Goal: Task Accomplishment & Management: Complete application form

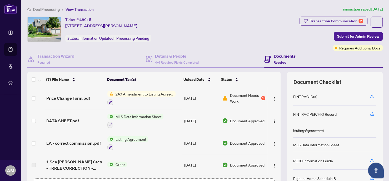
click at [149, 93] on span "240 Amendment to Listing Agreement - Authority to Offer for Sale Price Change/E…" at bounding box center [144, 94] width 62 height 6
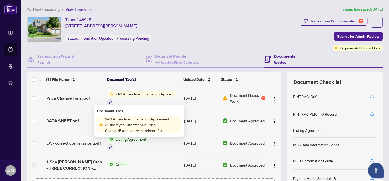
click at [131, 123] on span "240 Amendment to Listing Agreement - Authority to Offer for Sale Price Change/E…" at bounding box center [142, 124] width 78 height 17
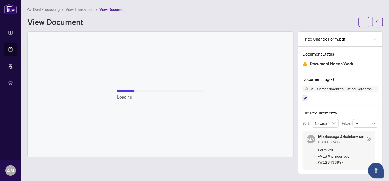
click at [131, 123] on div "Loading" at bounding box center [161, 94] width 266 height 125
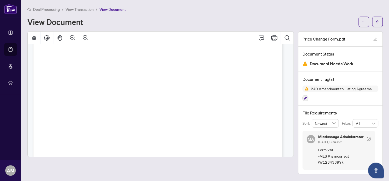
scroll to position [27, 0]
click at [87, 10] on span "View Transaction" at bounding box center [80, 9] width 28 height 5
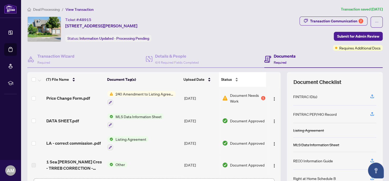
scroll to position [38, 0]
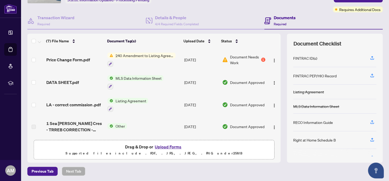
click at [169, 144] on button "Upload Forms" at bounding box center [168, 146] width 30 height 7
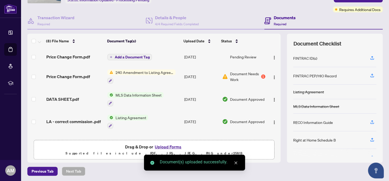
scroll to position [0, 0]
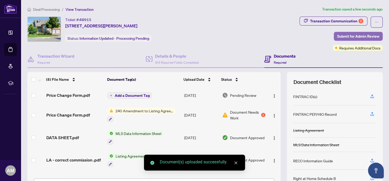
click at [350, 34] on span "Submit for Admin Review" at bounding box center [358, 36] width 42 height 8
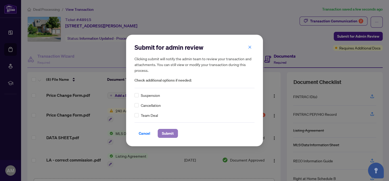
click at [169, 133] on span "Submit" at bounding box center [168, 133] width 12 height 8
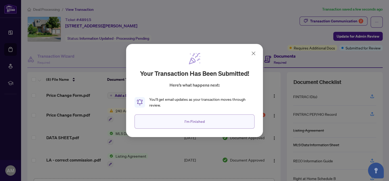
click at [195, 124] on span "I'm Finished" at bounding box center [195, 121] width 20 height 8
